Goal: Check status: Check status

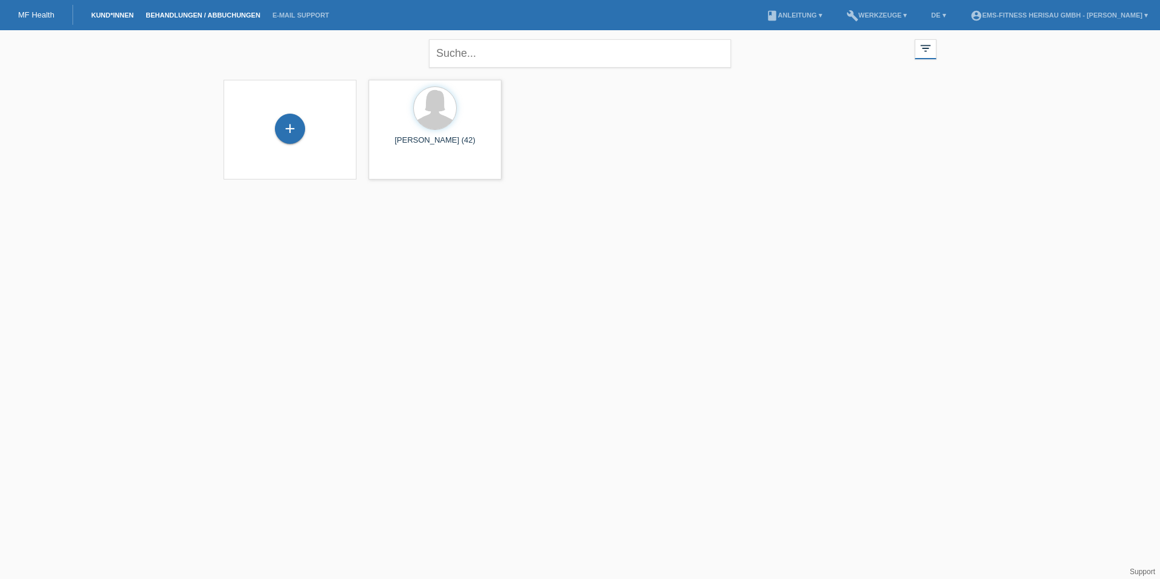
click at [169, 11] on link "Behandlungen / Abbuchungen" at bounding box center [203, 14] width 127 height 7
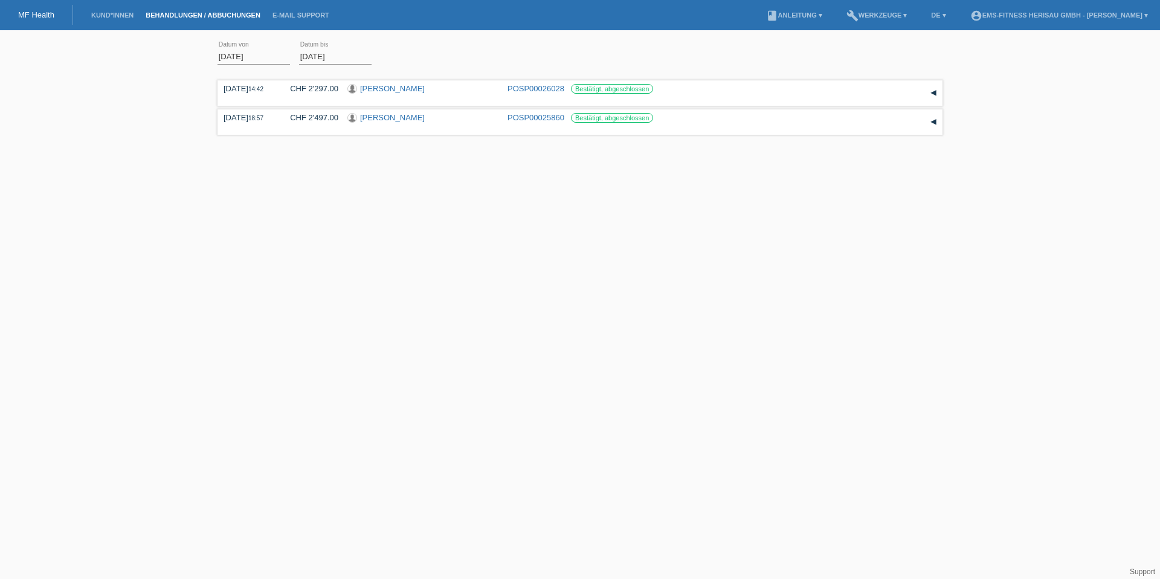
click at [240, 59] on input "[DATE]" at bounding box center [254, 56] width 73 height 15
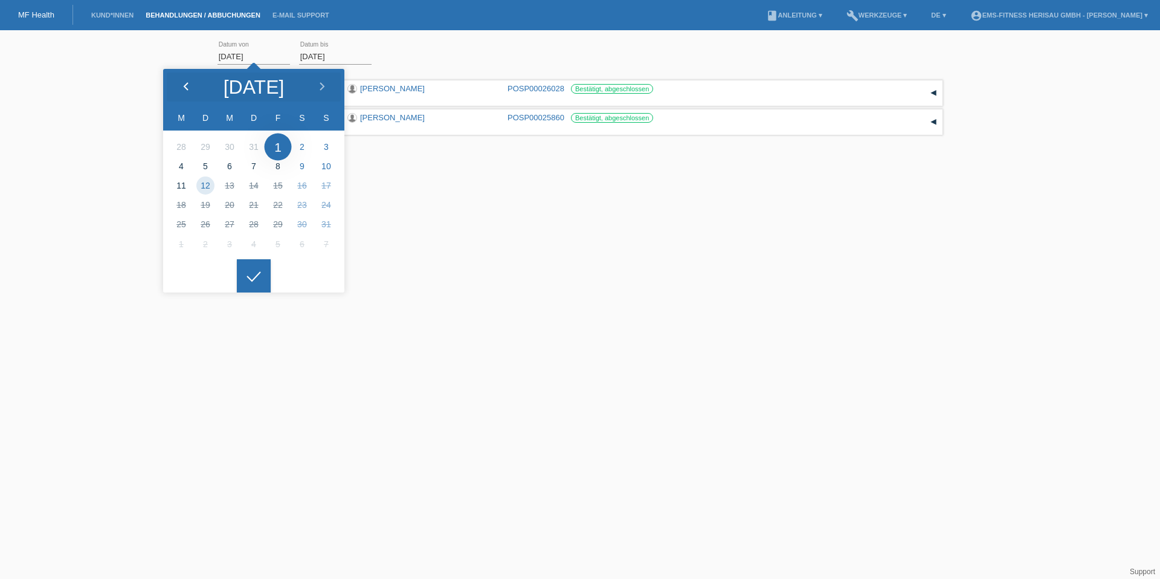
click at [186, 83] on icon at bounding box center [186, 87] width 10 height 10
click at [302, 62] on body "MF Health Kund*innen Behandlungen / Abbuchungen E-Mail Support menu account_cir…" at bounding box center [580, 117] width 1160 height 162
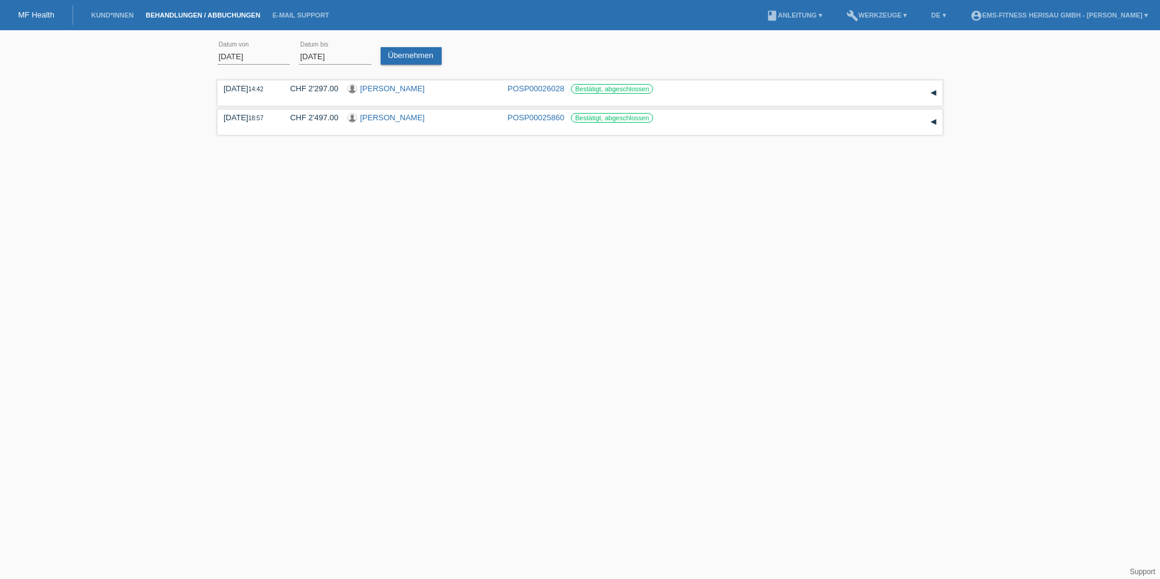
click at [308, 59] on input "[DATE]" at bounding box center [335, 56] width 73 height 15
click at [339, 283] on div at bounding box center [335, 267] width 34 height 34
click at [393, 57] on link "Übernehmen" at bounding box center [411, 56] width 61 height 18
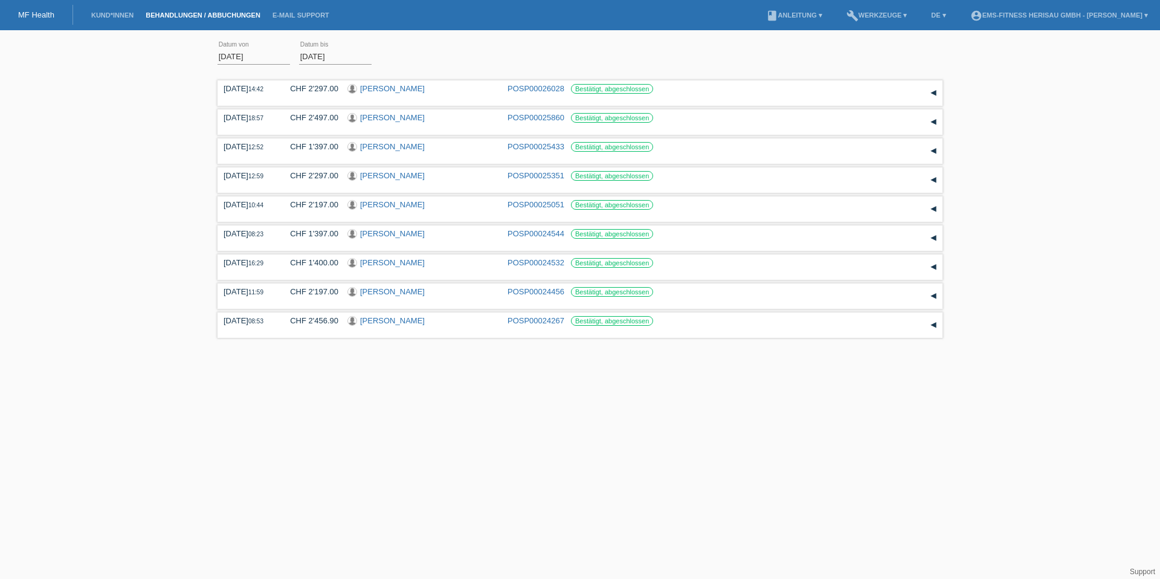
click at [248, 54] on input "[DATE]" at bounding box center [254, 56] width 73 height 15
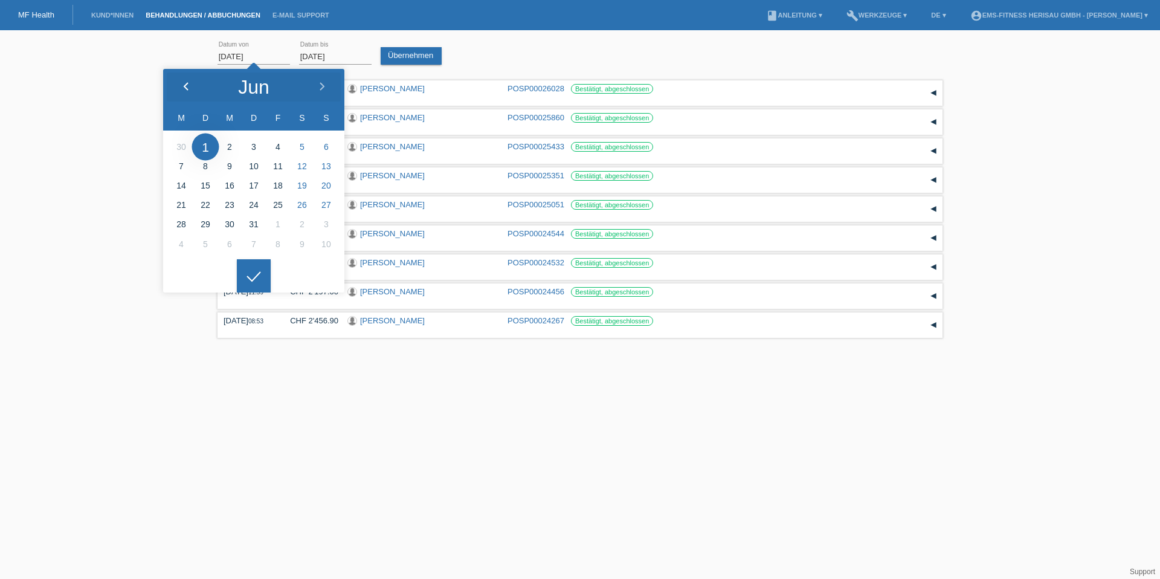
click at [181, 88] on icon at bounding box center [186, 87] width 10 height 10
type input "[DATE]"
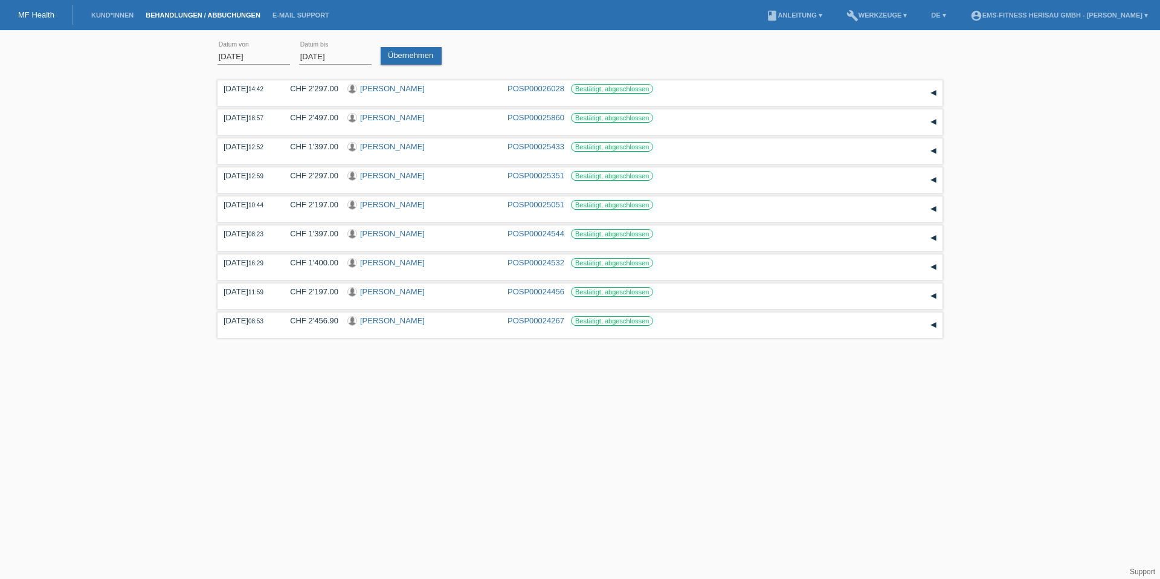
click at [253, 274] on div at bounding box center [254, 267] width 34 height 34
click at [306, 51] on input "[DATE]" at bounding box center [335, 56] width 73 height 15
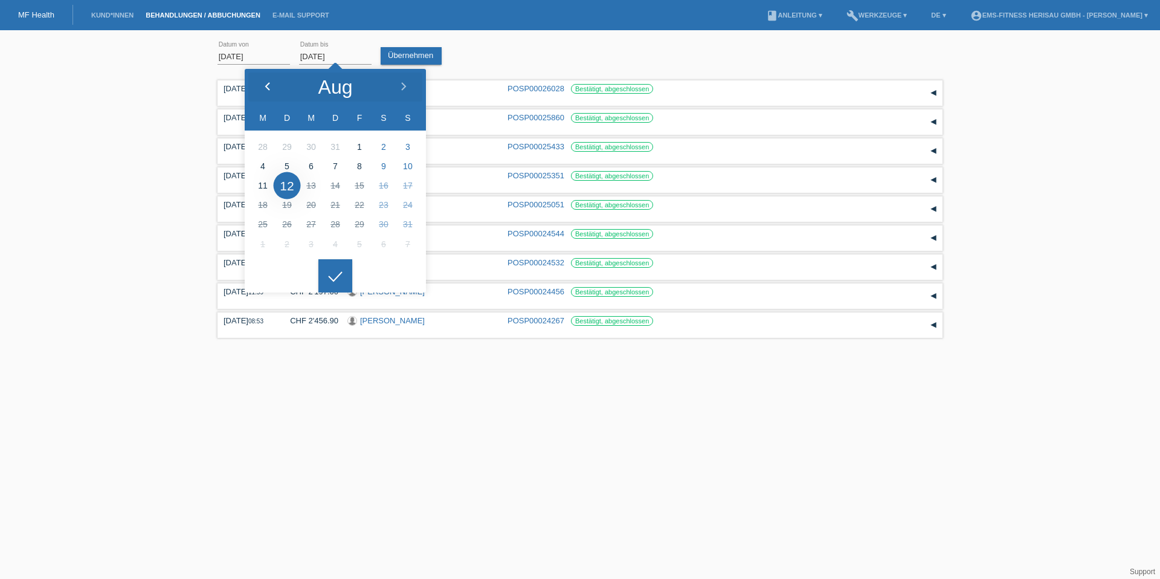
click at [269, 81] on div at bounding box center [267, 87] width 45 height 36
type input "[DATE]"
click at [316, 257] on ul at bounding box center [335, 195] width 181 height 129
click at [335, 280] on div at bounding box center [335, 276] width 34 height 34
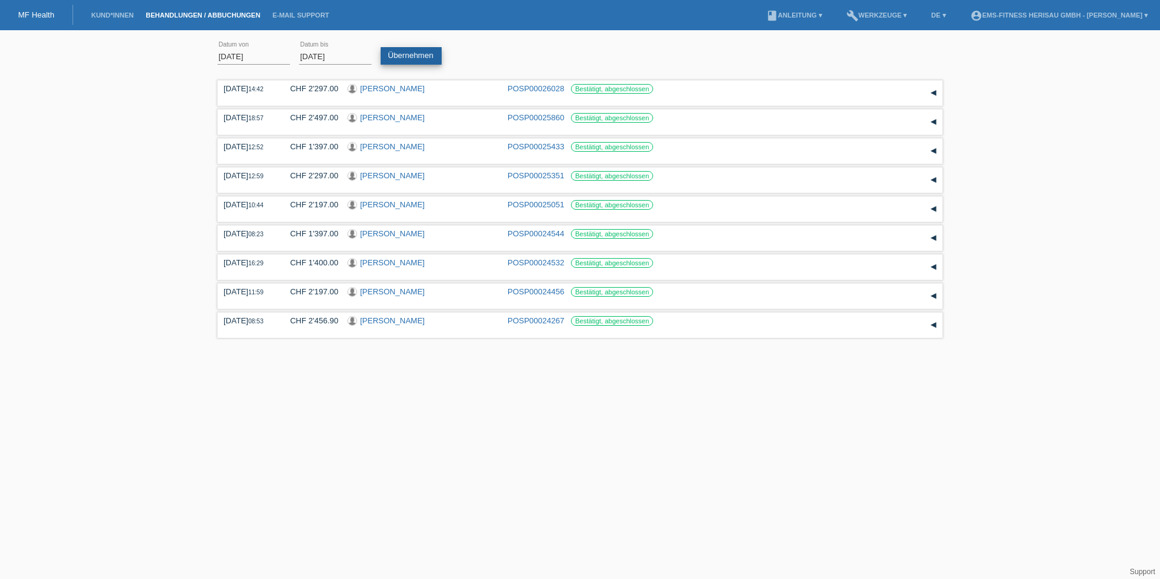
click at [415, 63] on link "Übernehmen" at bounding box center [411, 56] width 61 height 18
click at [240, 56] on input "[DATE]" at bounding box center [254, 56] width 73 height 15
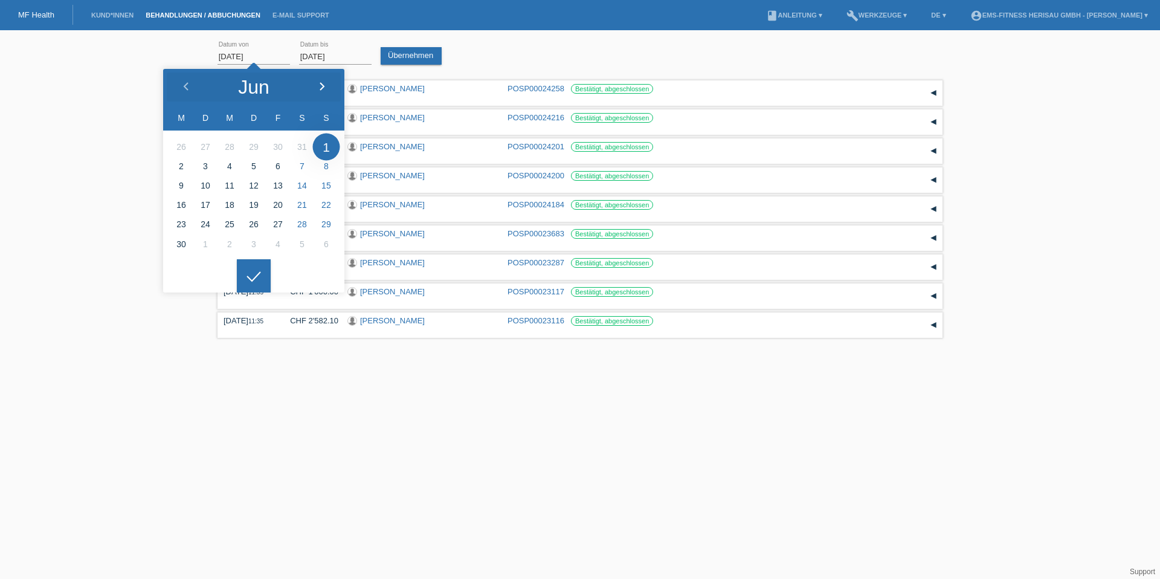
click at [320, 79] on div at bounding box center [321, 87] width 45 height 36
type input "[DATE]"
click at [242, 276] on div at bounding box center [254, 276] width 34 height 34
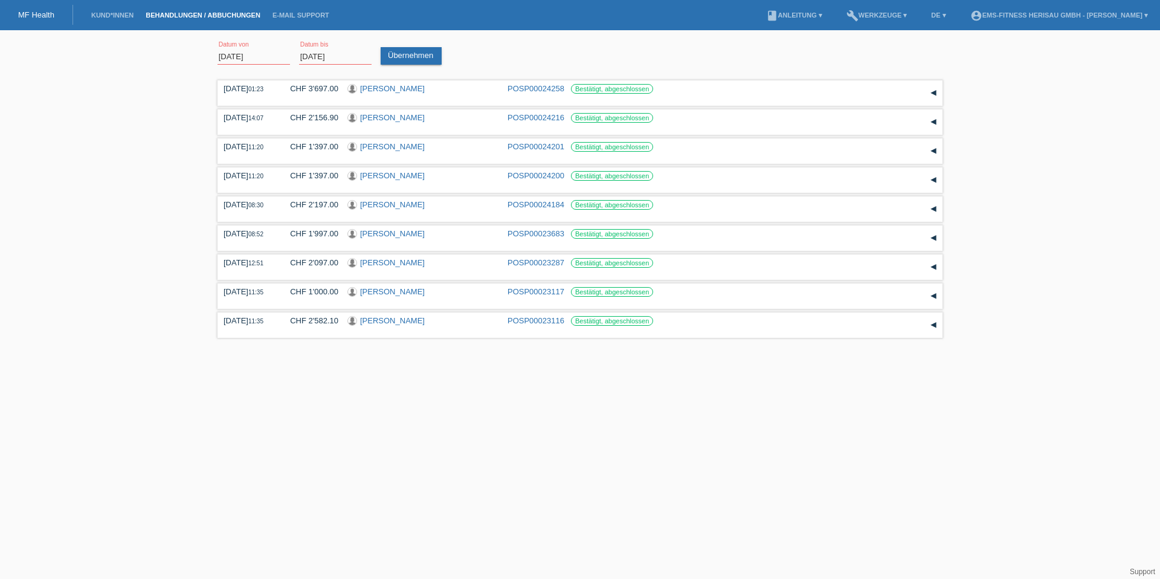
click at [316, 57] on input "[DATE]" at bounding box center [335, 56] width 73 height 15
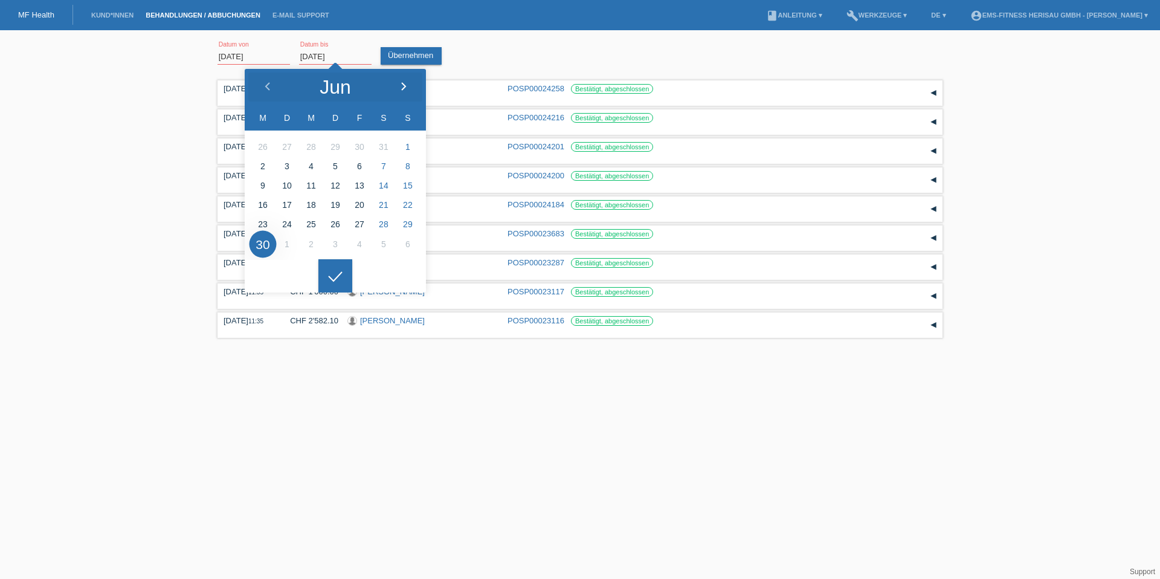
click at [408, 80] on div at bounding box center [403, 87] width 45 height 36
type input "[DATE]"
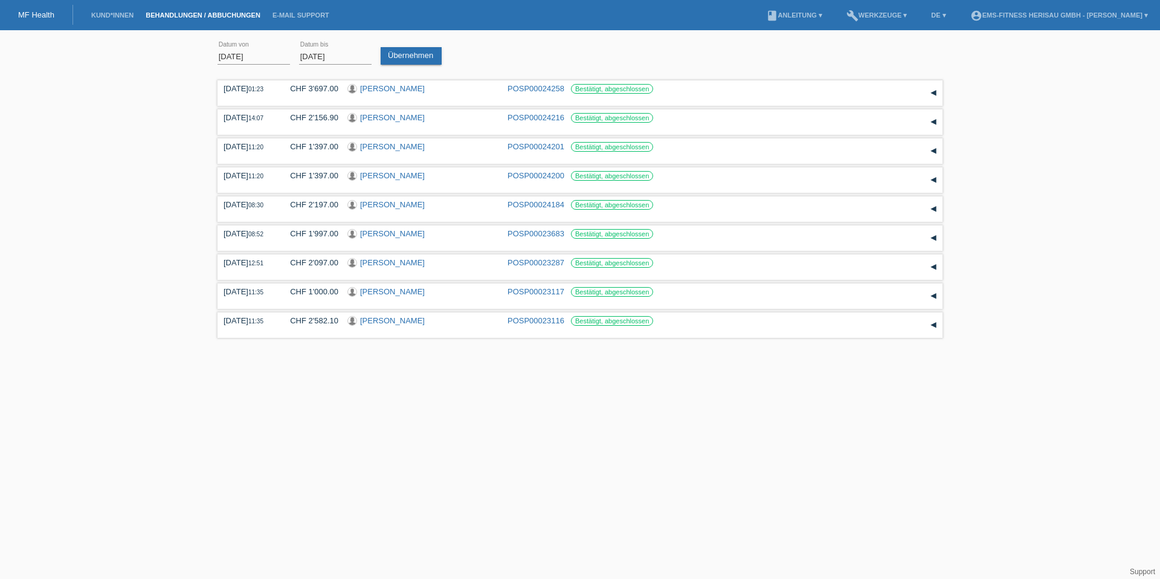
click at [337, 268] on div at bounding box center [335, 267] width 34 height 34
click at [402, 58] on link "Übernehmen" at bounding box center [411, 56] width 61 height 18
